Goal: Task Accomplishment & Management: Use online tool/utility

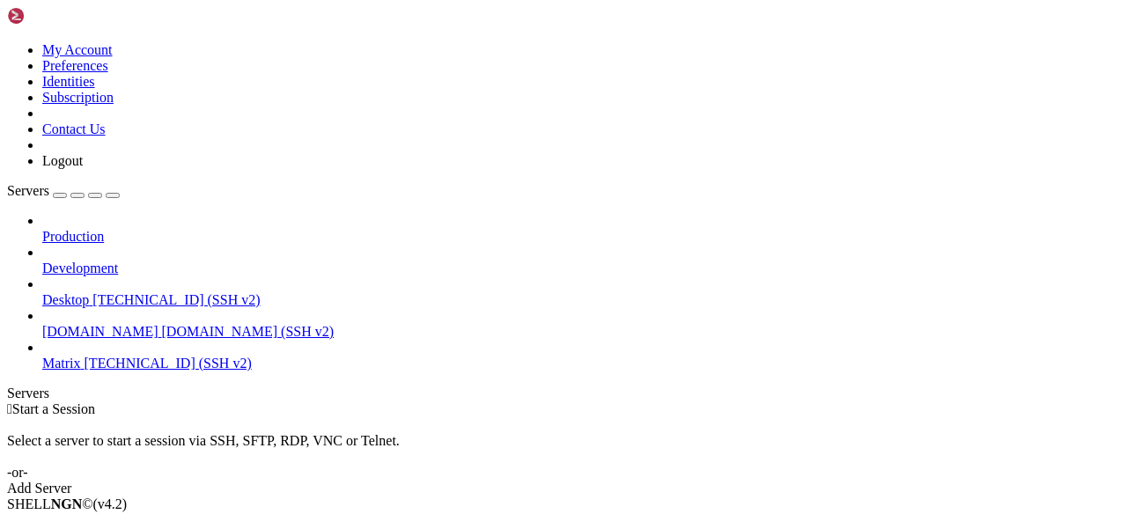
click at [85, 356] on span "[TECHNICAL_ID] (SSH v2)" at bounding box center [167, 363] width 167 height 15
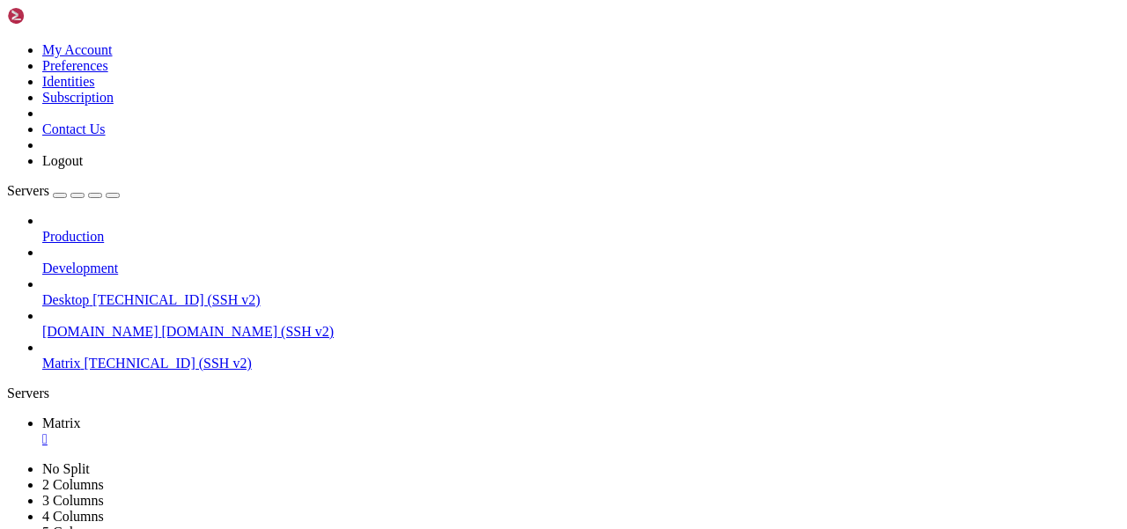
scroll to position [89, 0]
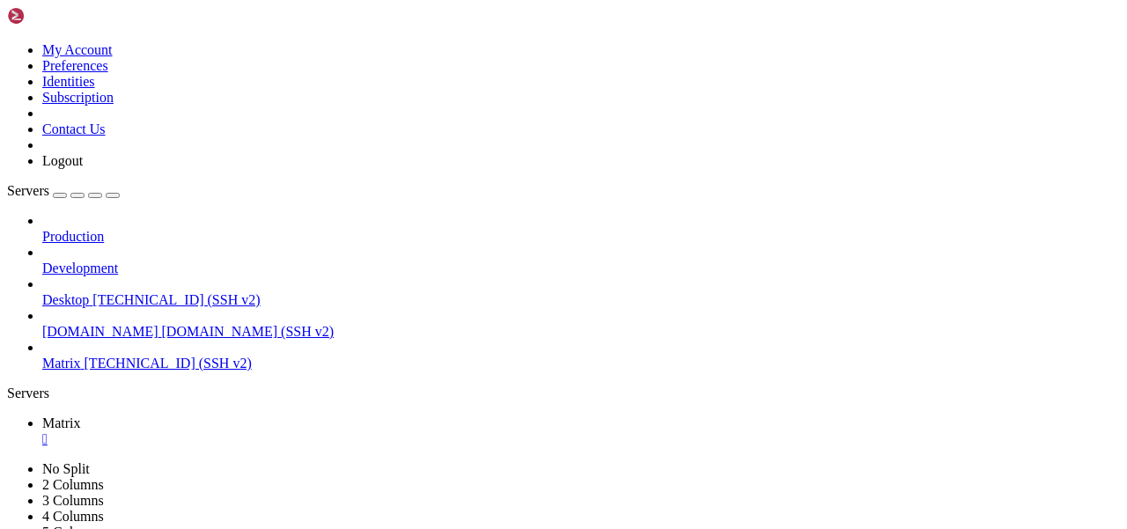
click at [7, 42] on icon at bounding box center [7, 42] width 0 height 0
click at [183, 371] on div "Production Development Desktop [TECHNICAL_ID] (SSH v2) [DOMAIN_NAME] [DOMAIN_NA…" at bounding box center [563, 292] width 1113 height 158
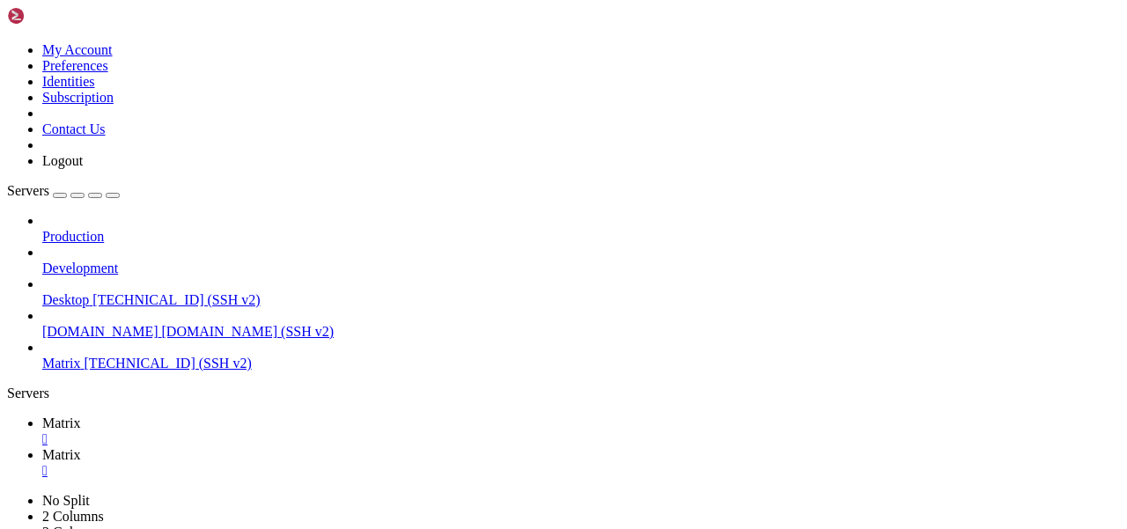
type input "/etc/apache2/sites-available"
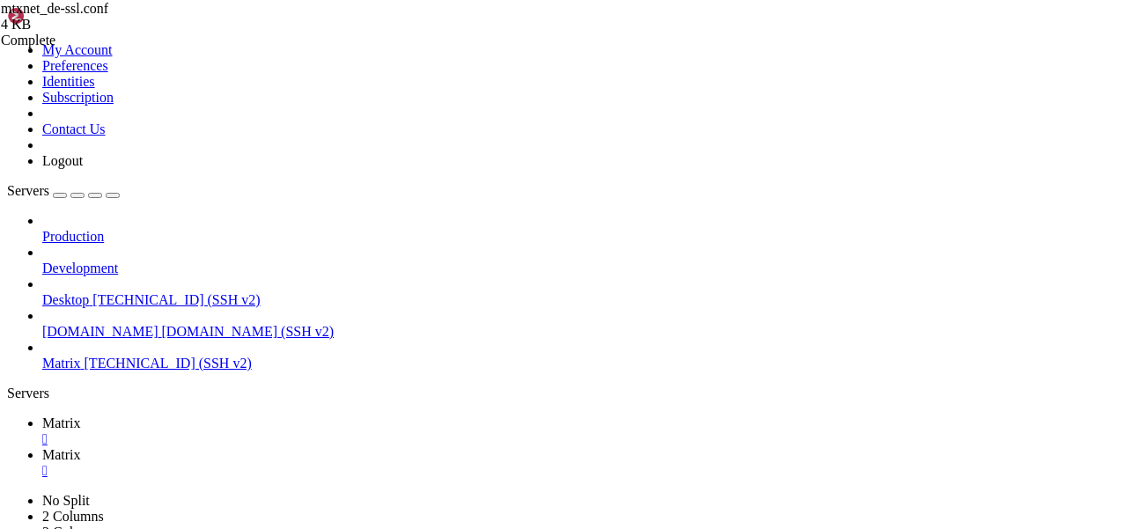
scroll to position [0, 0]
type textarea "ErrorDocument 200 '{"m.homeserver": {"base_url": "[URL][DOMAIN_NAME]"},"
paste textarea "]"
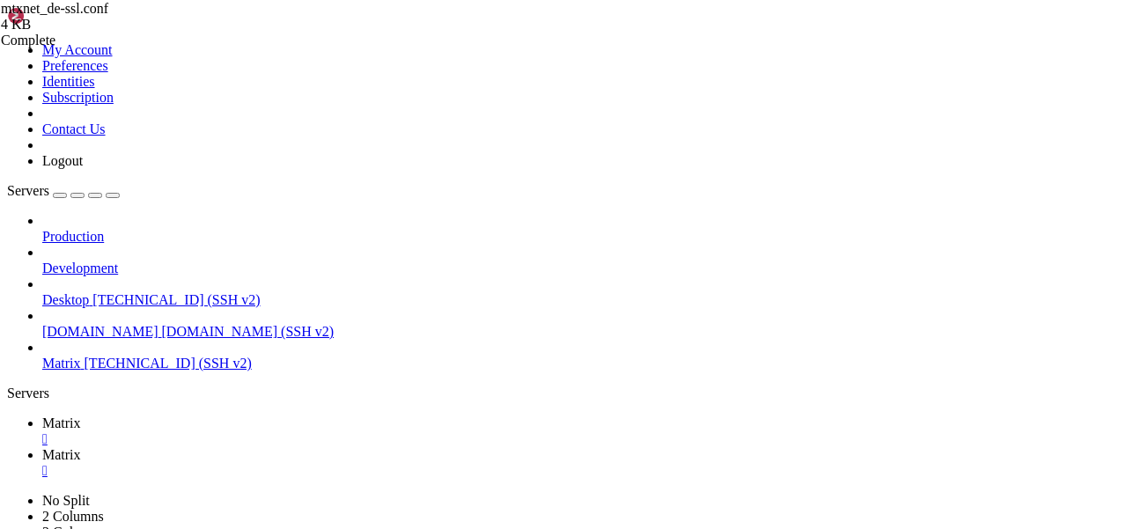
type textarea "]"
click at [238, 415] on link "Matrix " at bounding box center [580, 431] width 1077 height 32
drag, startPoint x: 54, startPoint y: 1153, endPoint x: 285, endPoint y: 1149, distance: 231.5
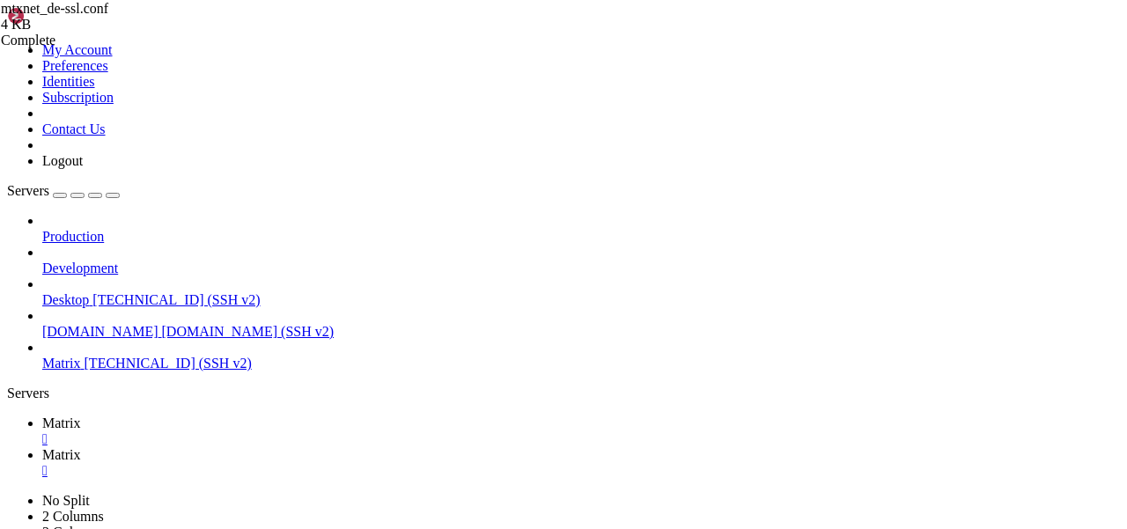
click at [346, 447] on link "Matrix " at bounding box center [580, 463] width 1077 height 32
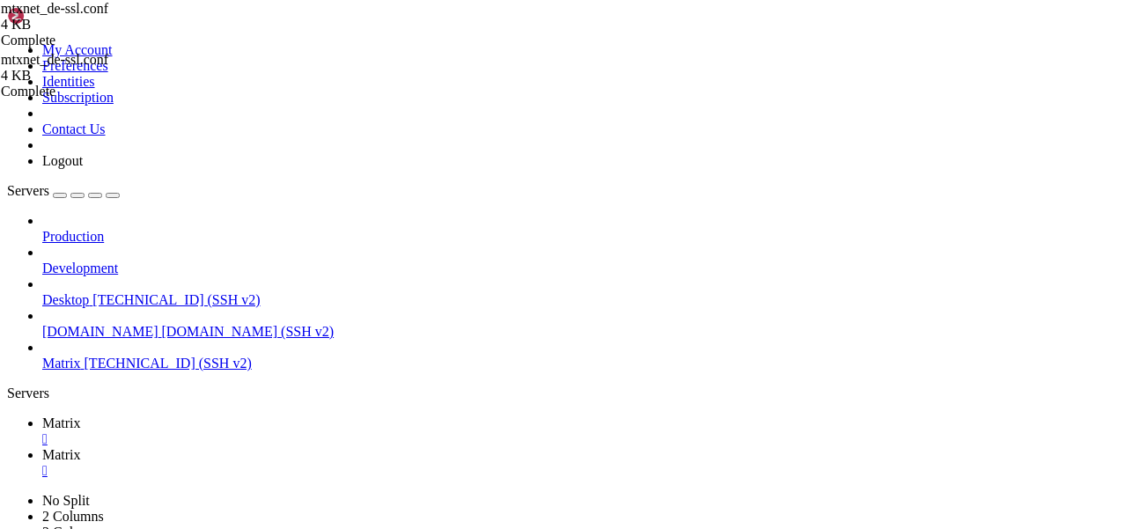
scroll to position [661, 0]
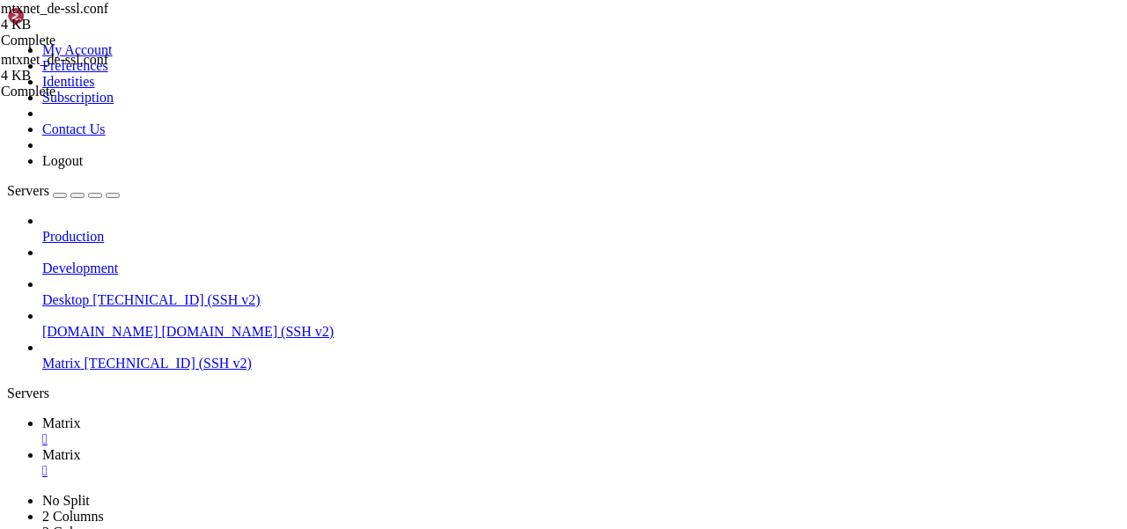
scroll to position [0, 157]
type textarea "ErrorDocument 200 '{"m.homeserver": {"base_url": "[URL][DOMAIN_NAME]"}, "[DOMAI…"
click at [81, 415] on span "Matrix" at bounding box center [61, 422] width 39 height 15
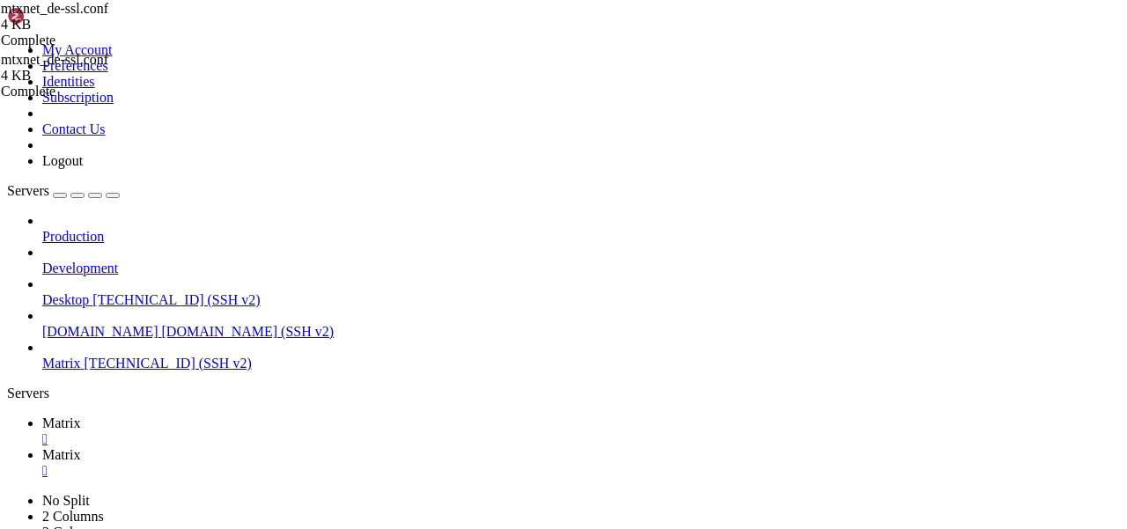
scroll to position [553, 0]
click at [343, 447] on link "Matrix " at bounding box center [580, 463] width 1077 height 32
click at [81, 415] on span "Matrix" at bounding box center [61, 422] width 39 height 15
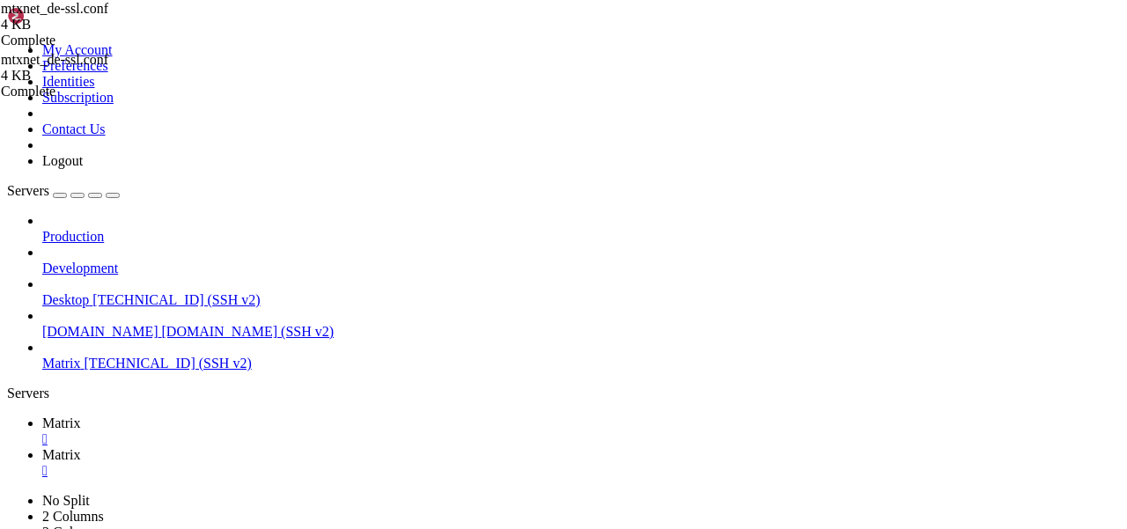
click at [354, 447] on link "Matrix " at bounding box center [580, 463] width 1077 height 32
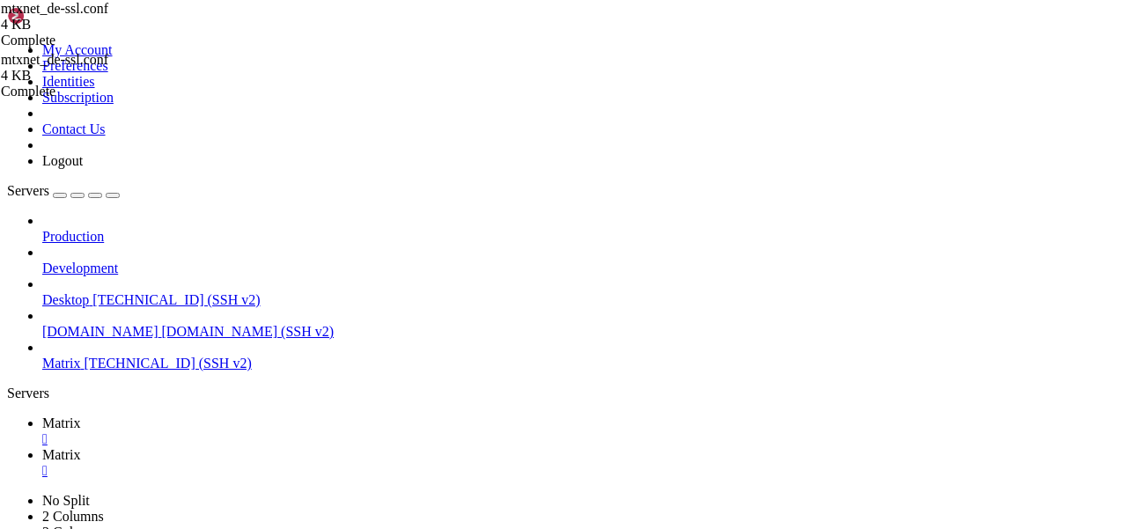
type input "/home/mau/tmp/maubot-communitybot"
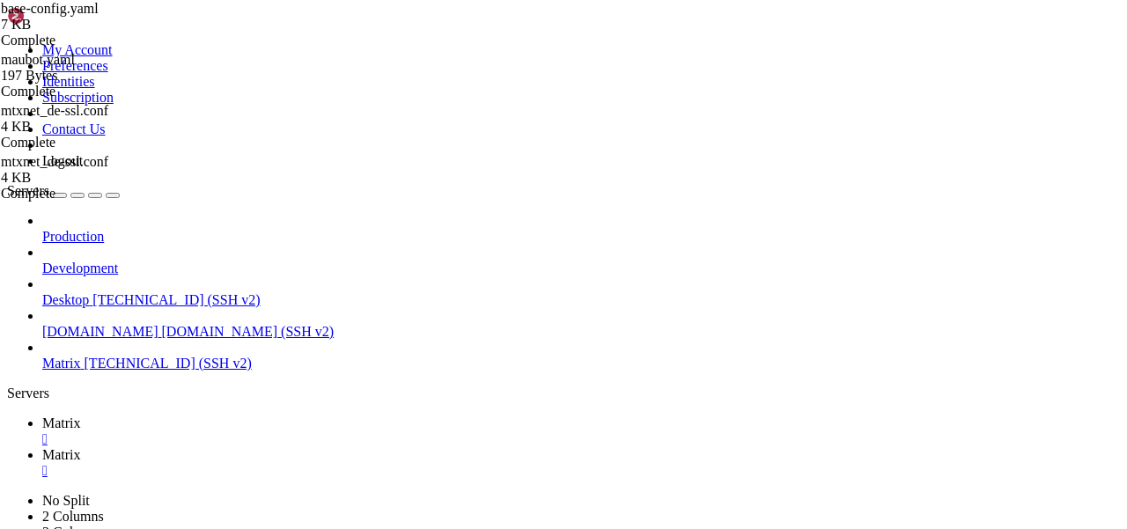
scroll to position [0, 0]
paste textarea "!WwKTjAYGqlHGXIYeBC:[DOMAIN_NAME]"
drag, startPoint x: 321, startPoint y: 373, endPoint x: 286, endPoint y: 373, distance: 35.2
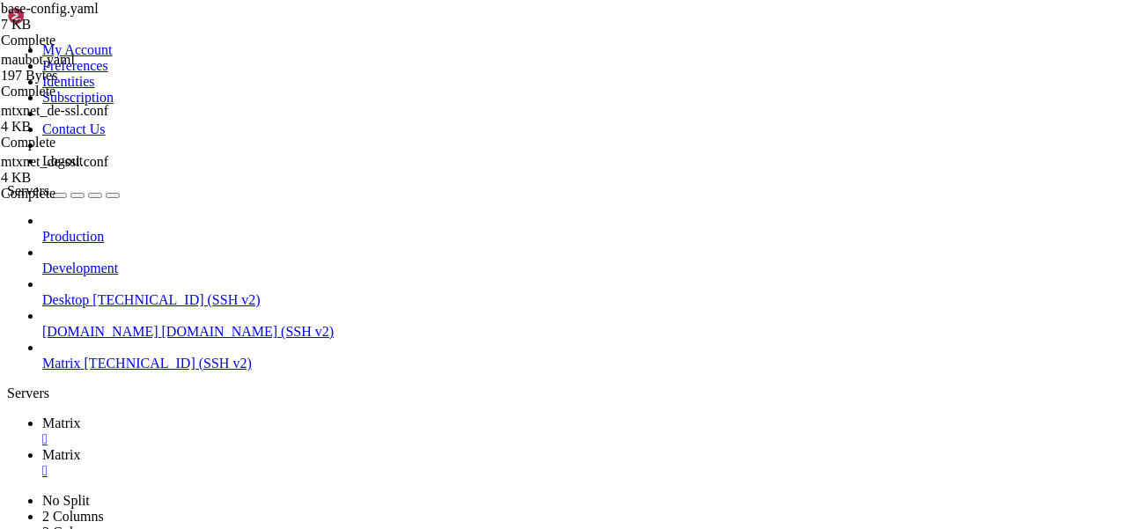
drag, startPoint x: 644, startPoint y: 390, endPoint x: 345, endPoint y: 380, distance: 299.4
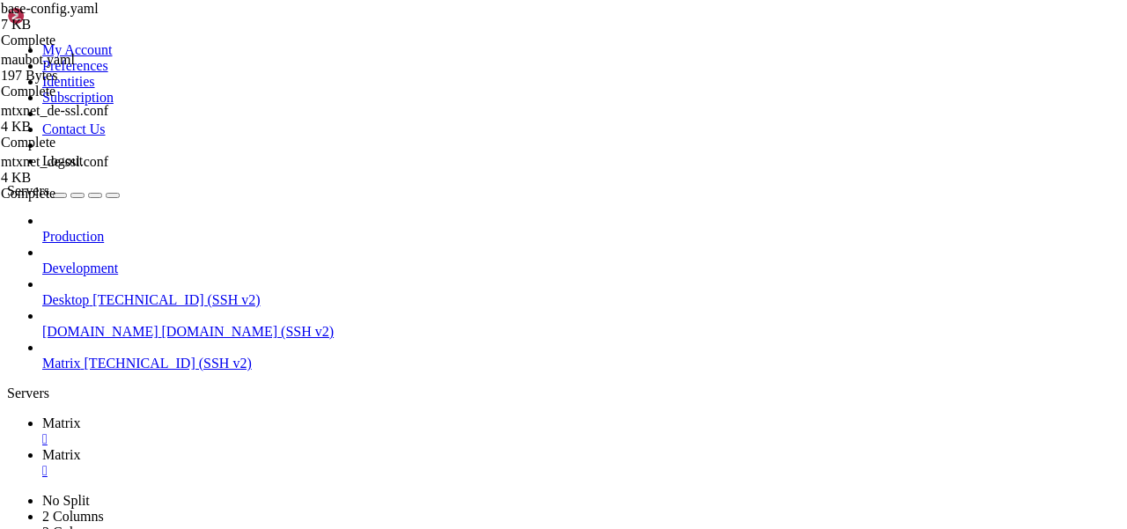
type textarea "Ку {user}! Мы тебя приветствуем в этой раковальне💁‍ encrypt"
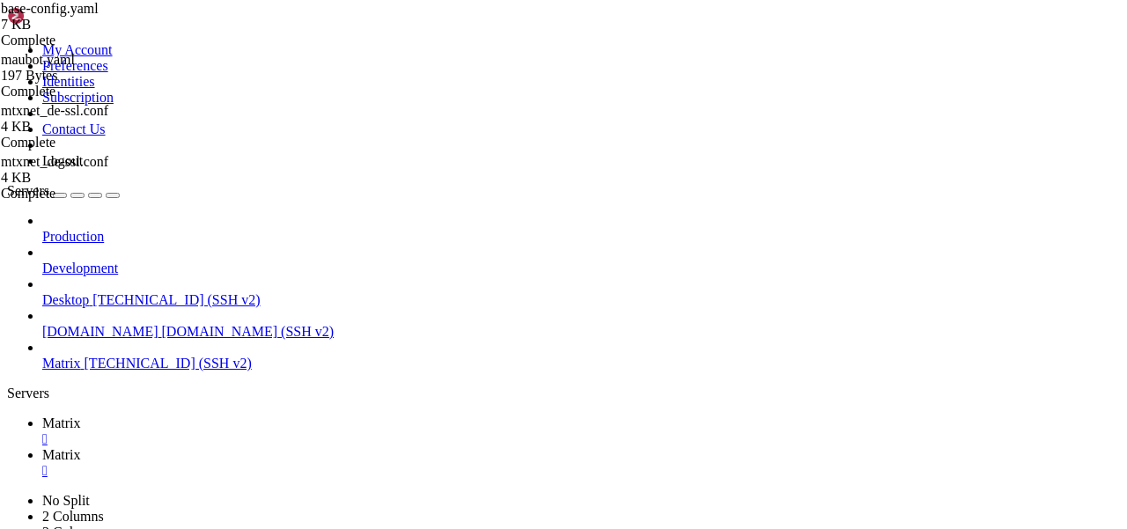
scroll to position [0, 0]
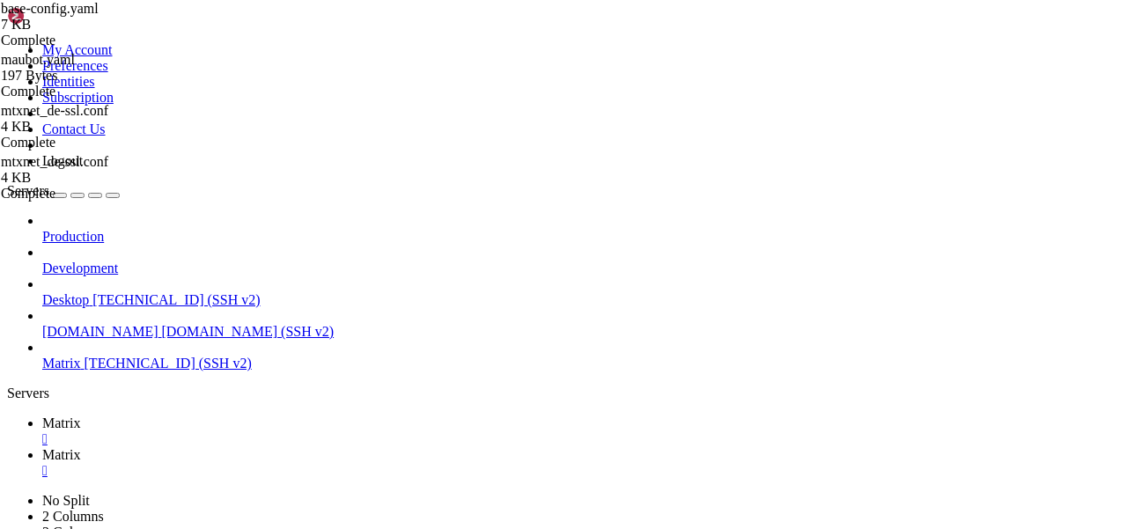
drag, startPoint x: 327, startPoint y: 159, endPoint x: 290, endPoint y: 159, distance: 36.1
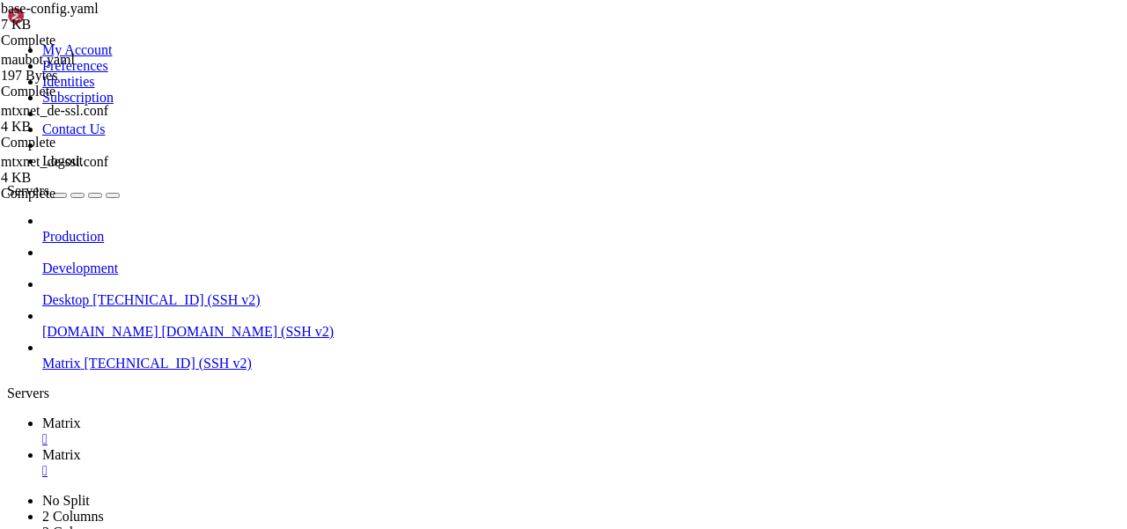
drag, startPoint x: 402, startPoint y: 211, endPoint x: 287, endPoint y: 211, distance: 115.3
paste textarea "QasKXcNURHuxKtjUsh:[DOMAIN_NAME]"
drag, startPoint x: 503, startPoint y: 236, endPoint x: 249, endPoint y: 227, distance: 253.7
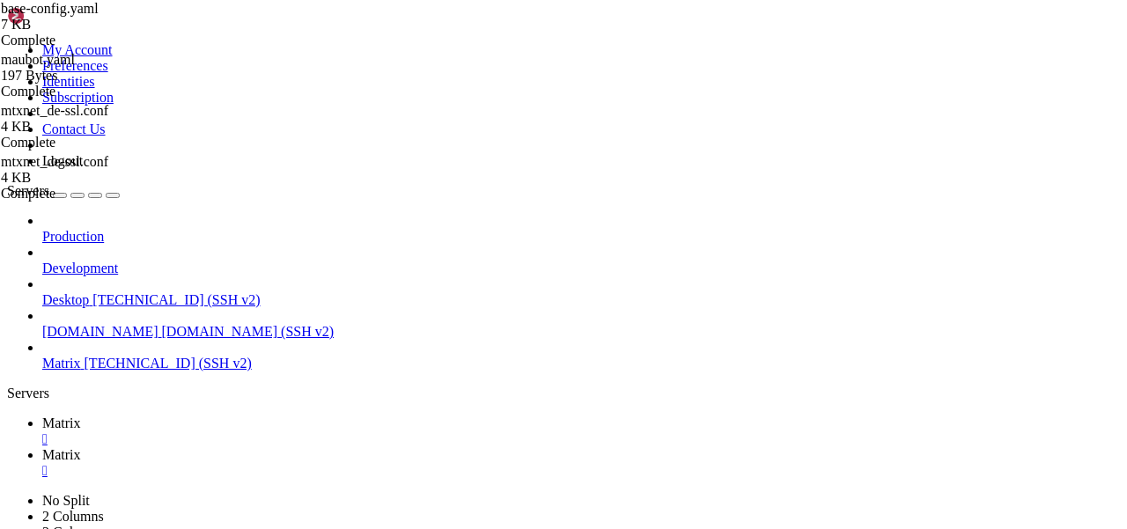
type textarea "'!someotherroom:server.tld': generic '!myencryptedroomid:server.tld': encrypted"
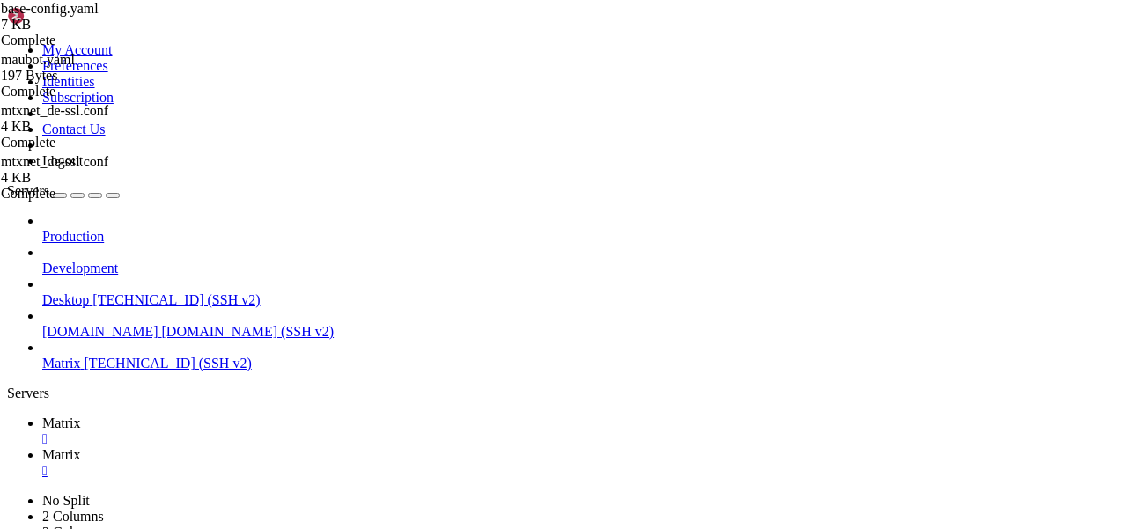
scroll to position [0, 0]
click at [249, 415] on link "Matrix " at bounding box center [580, 431] width 1077 height 32
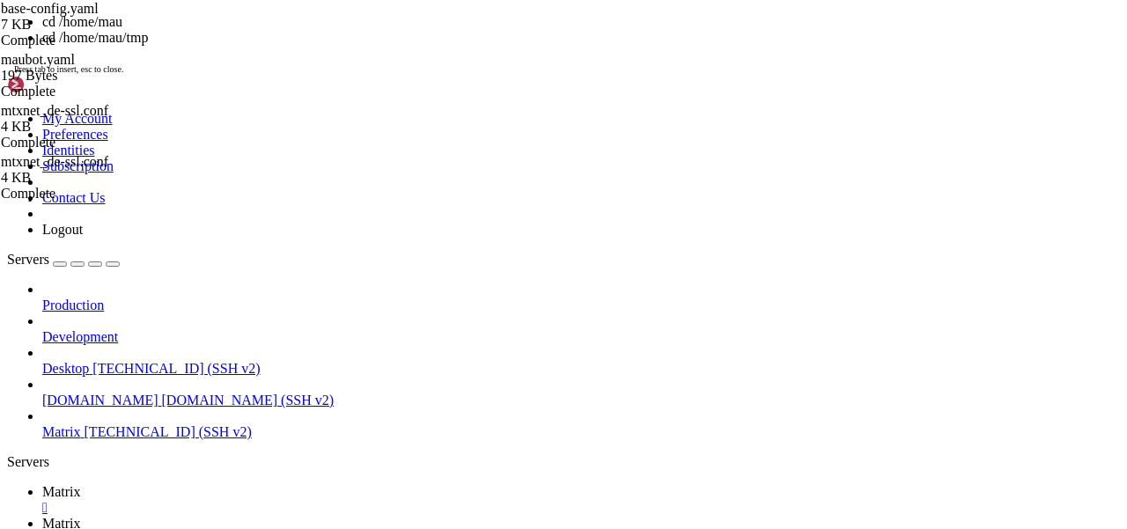
scroll to position [807, 0]
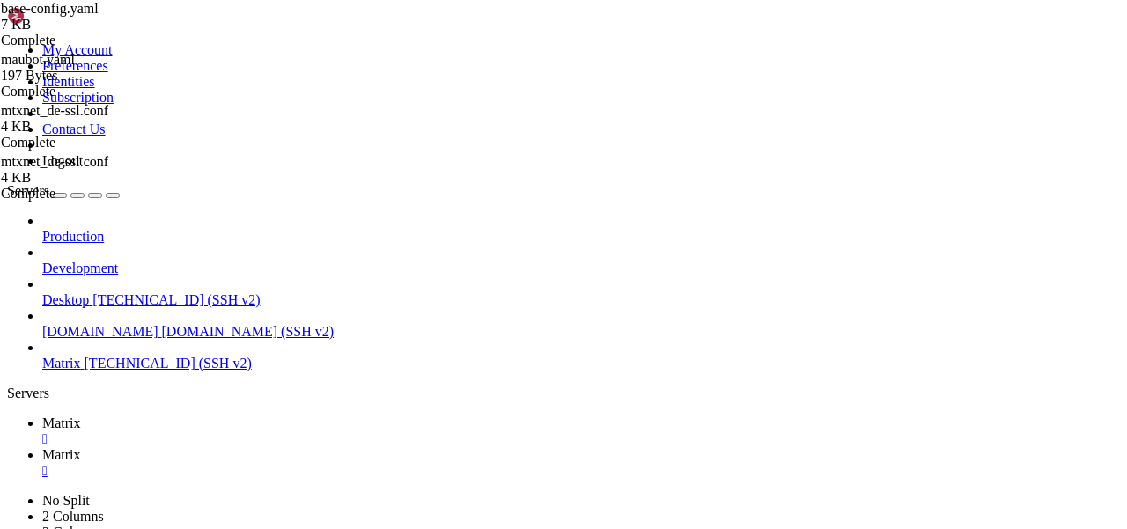
scroll to position [1511, 0]
click at [358, 447] on link "Matrix " at bounding box center [580, 463] width 1077 height 32
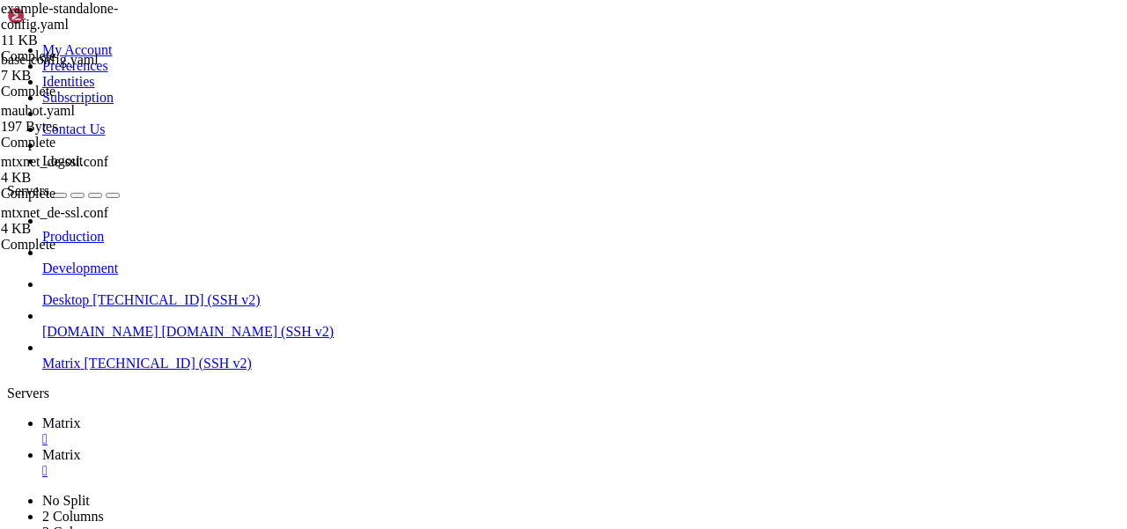
scroll to position [0, 0]
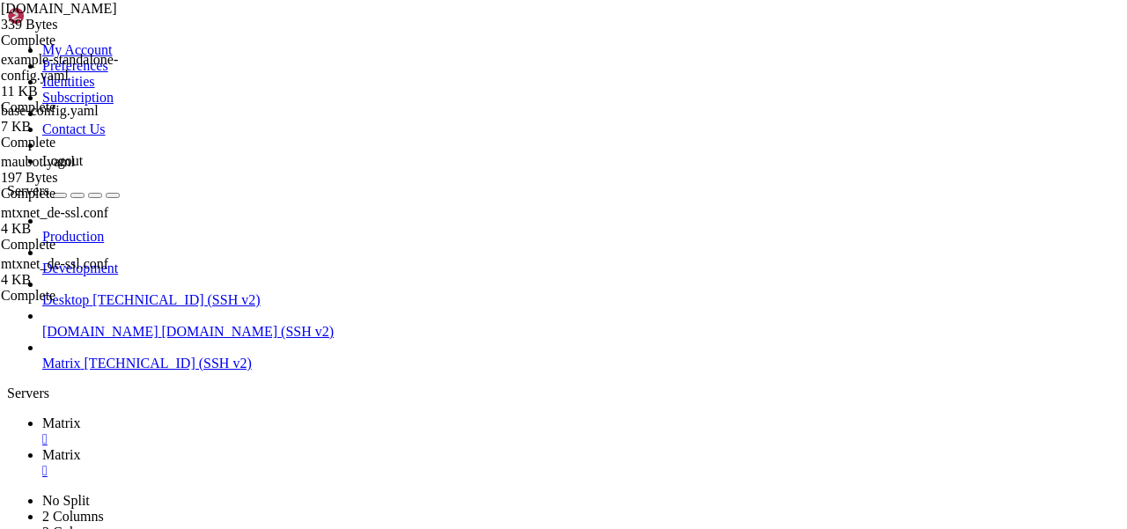
type input "/home/mau/tmp/maubot-communitybot"
click at [280, 415] on link "Matrix " at bounding box center [580, 431] width 1077 height 32
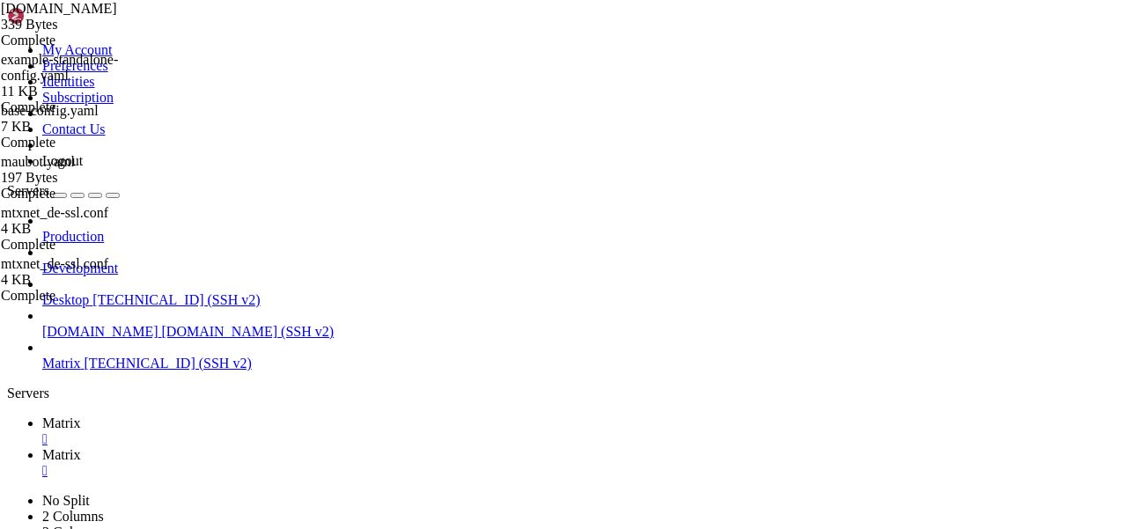
scroll to position [2110, 0]
drag, startPoint x: 75, startPoint y: 876, endPoint x: 352, endPoint y: 877, distance: 277.3
drag, startPoint x: 16, startPoint y: 911, endPoint x: 376, endPoint y: 910, distance: 360.0
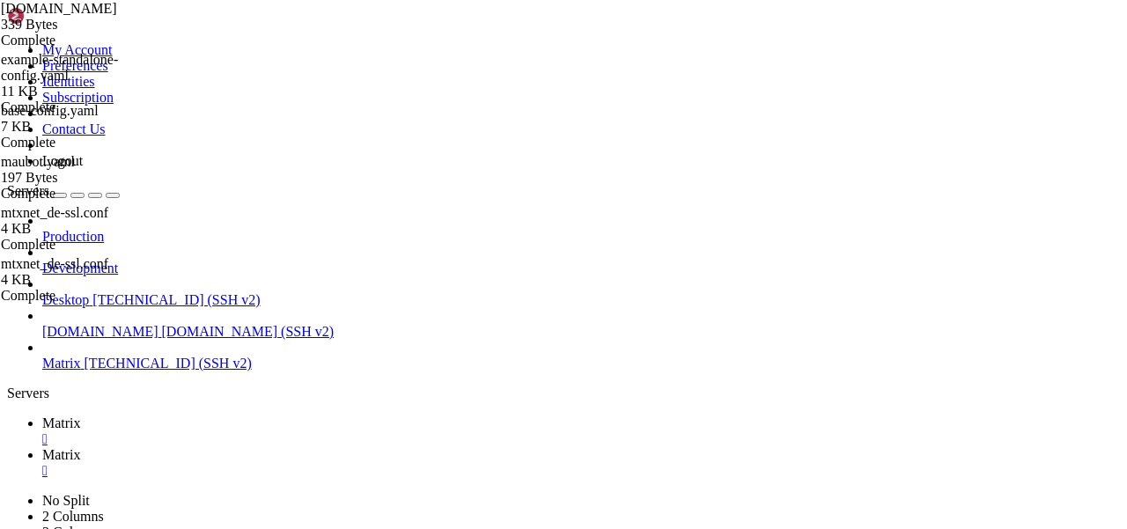
copy x-row "SyntaxError: f-string: f-string: unmatched '['"
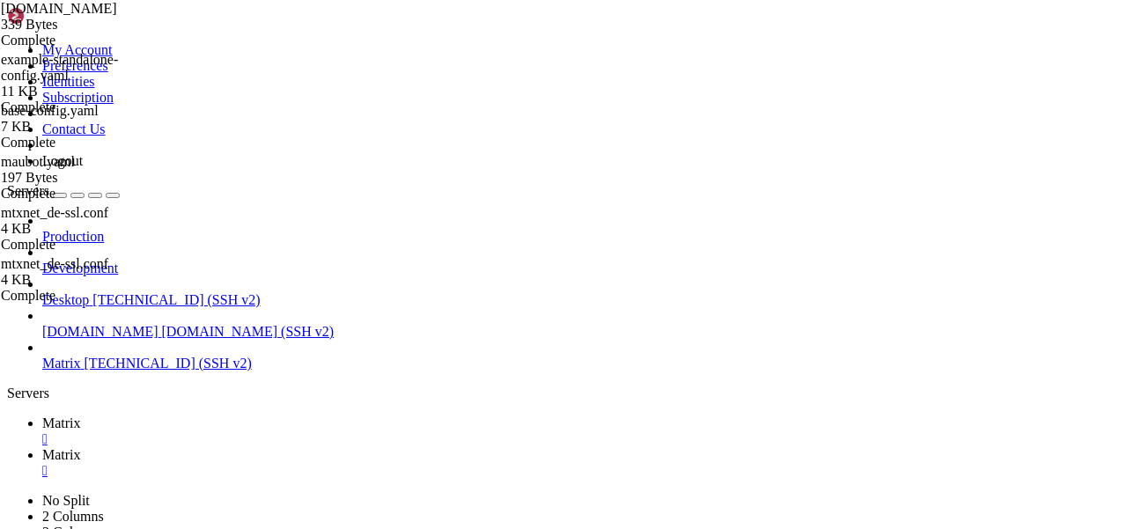
scroll to position [2184, 0]
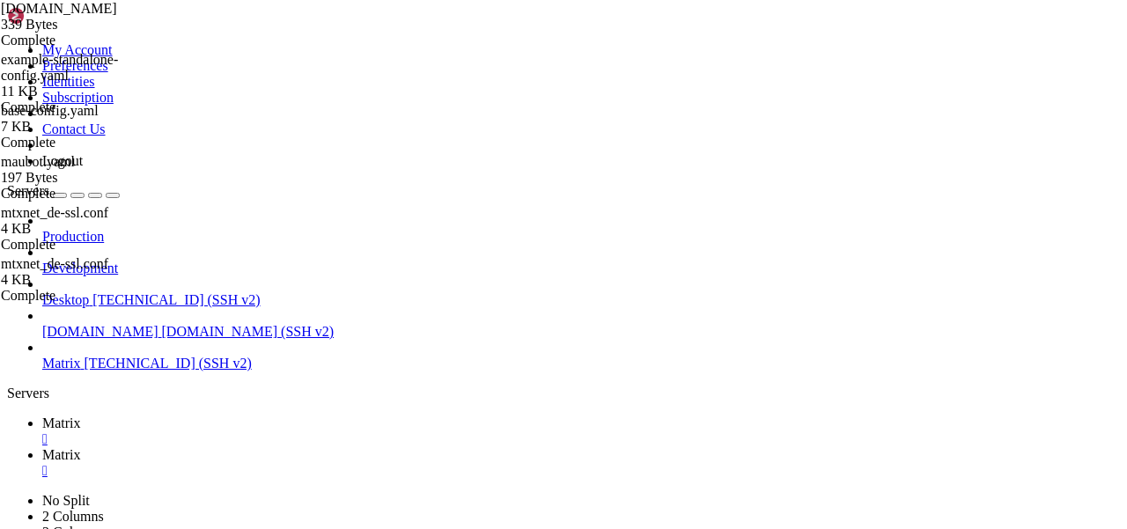
scroll to position [2393, 0]
click at [81, 447] on span "Matrix" at bounding box center [61, 454] width 39 height 15
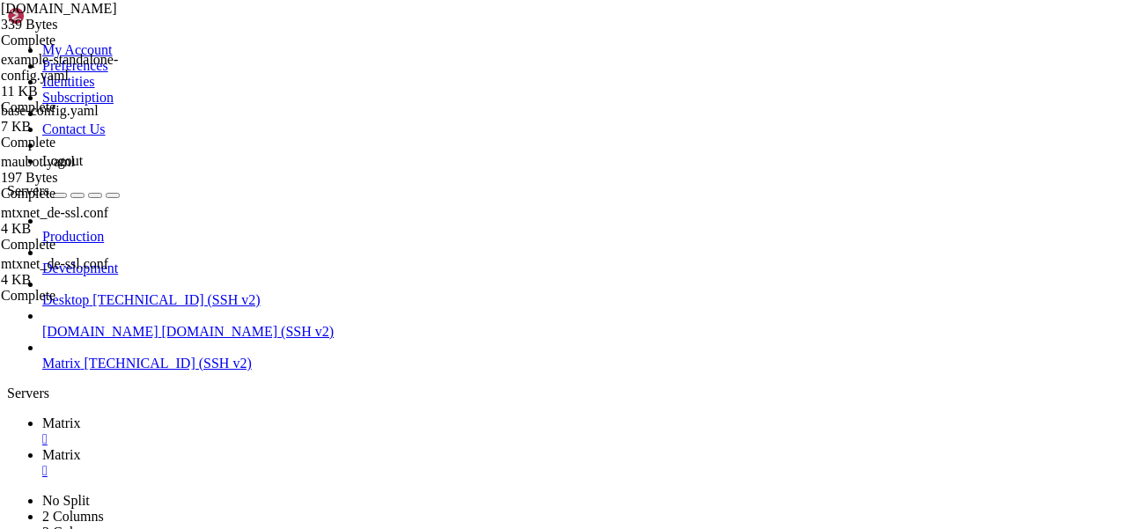
scroll to position [0, 0]
type input "/home/mau/tmp/maubot-gifme"
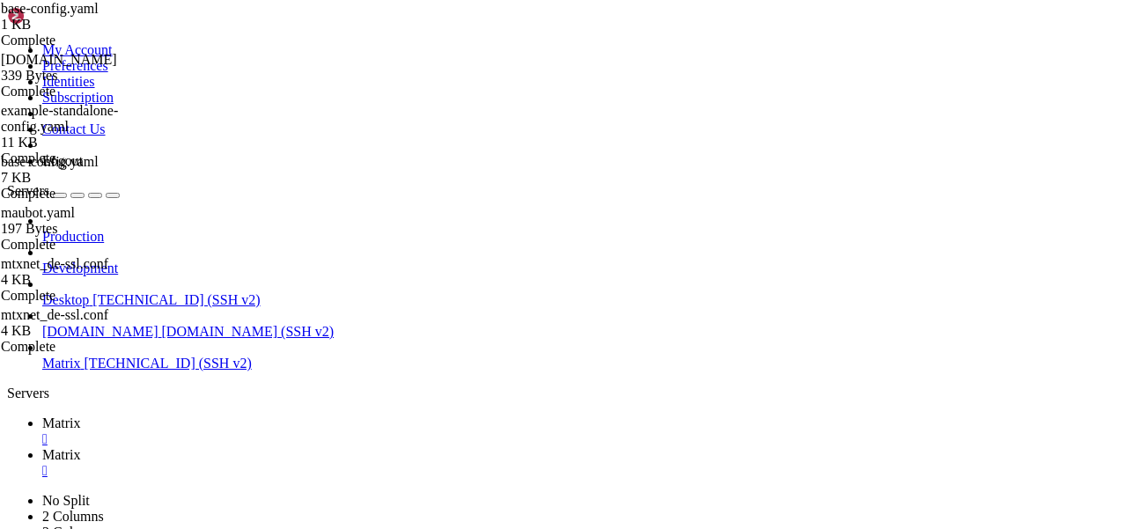
type textarea "- gif"
type textarea "- гиф"
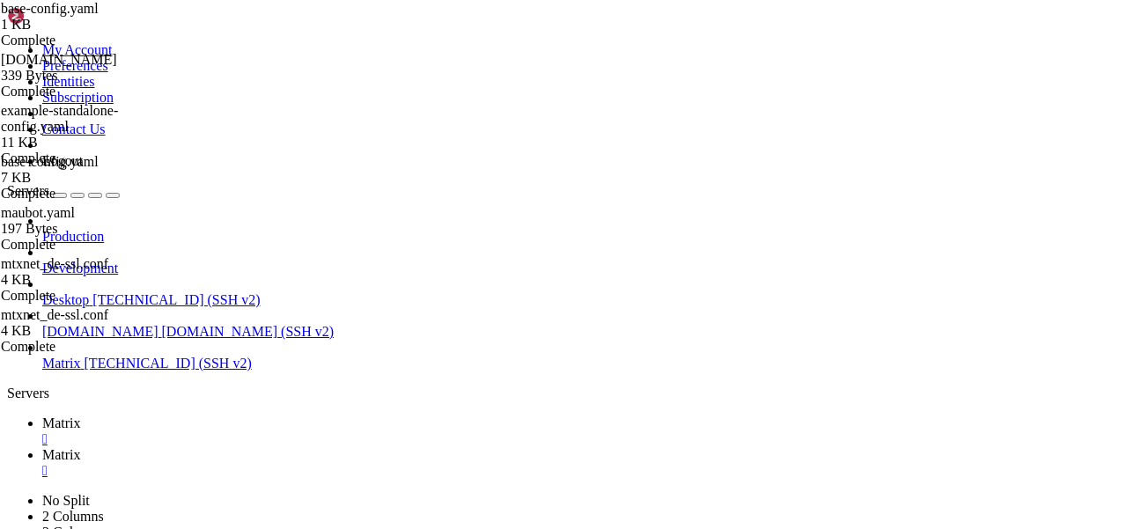
click at [81, 415] on span "Matrix" at bounding box center [61, 422] width 39 height 15
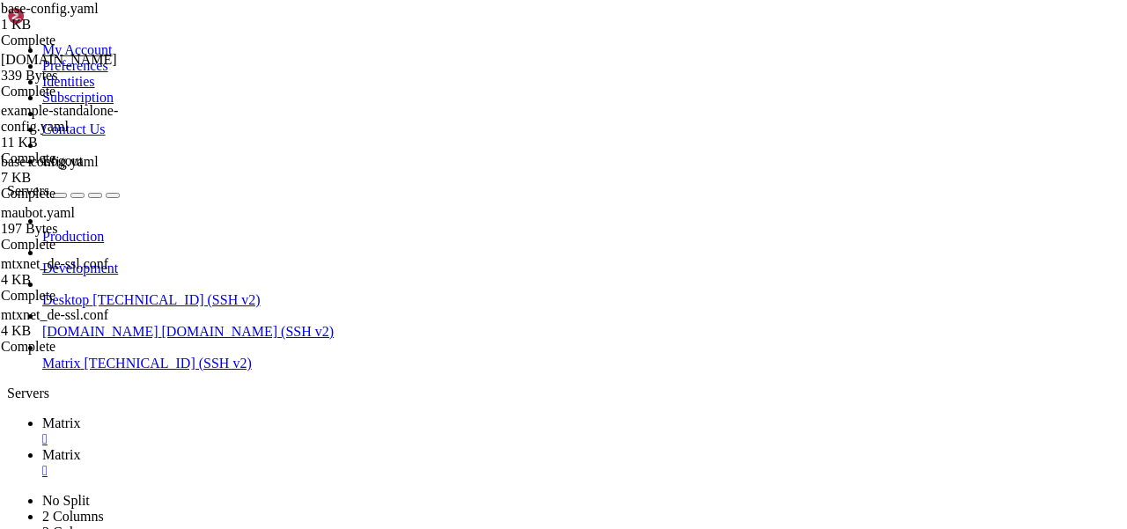
scroll to position [2513, 0]
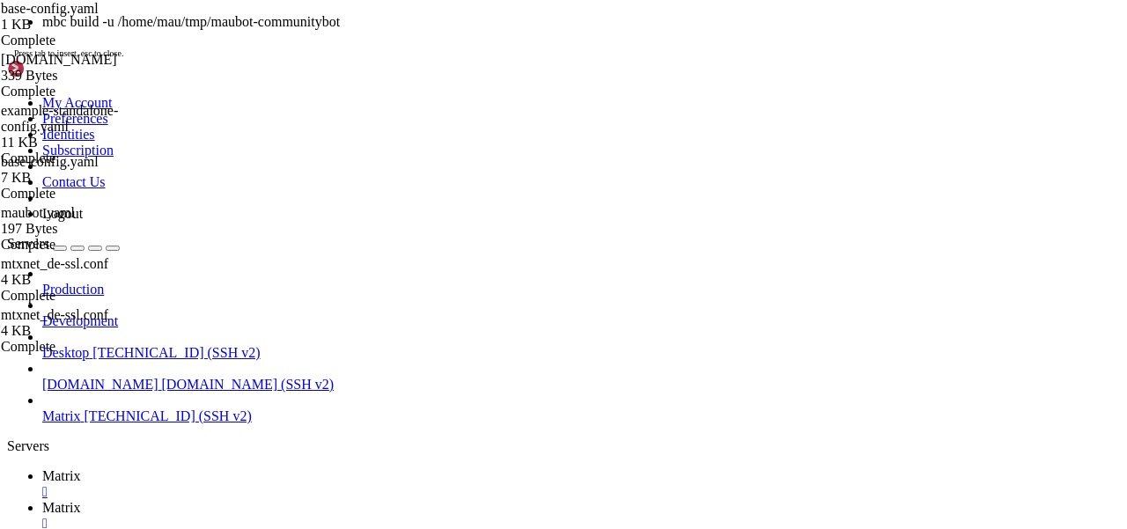
click at [81, 500] on span "Matrix" at bounding box center [61, 507] width 39 height 15
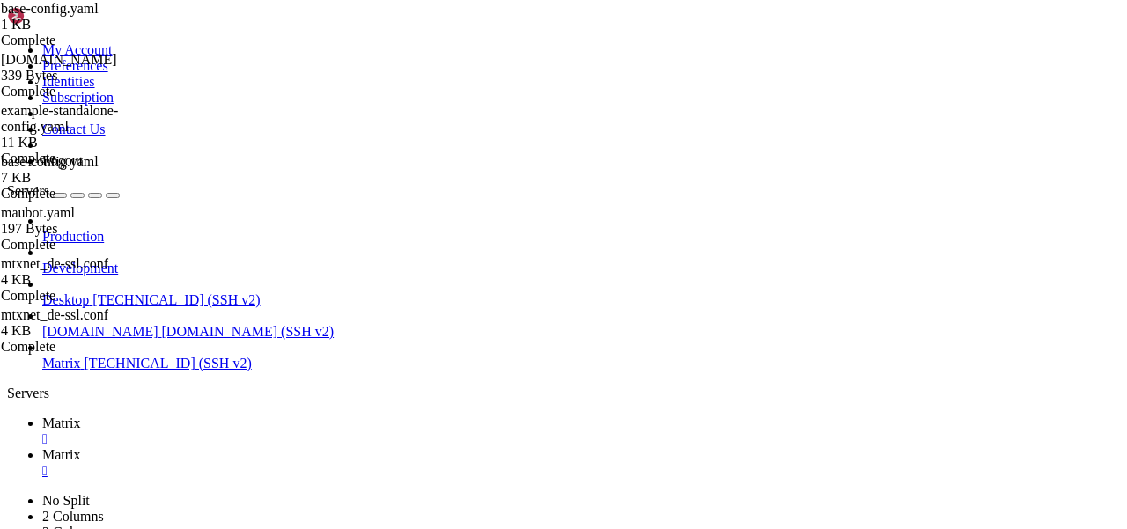
click at [81, 415] on span "Matrix" at bounding box center [61, 422] width 39 height 15
